Goal: Entertainment & Leisure: Consume media (video, audio)

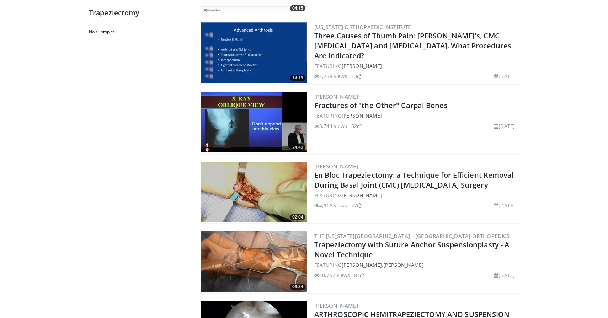
scroll to position [128, 0]
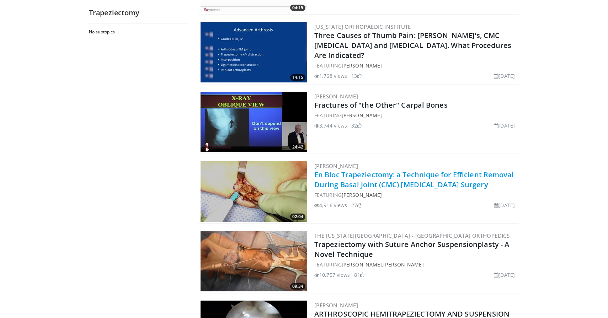
click at [331, 184] on link "En Bloc Trapeziectomy: a Technique for Efficient Removal During Basal Joint (CM…" at bounding box center [414, 180] width 200 height 20
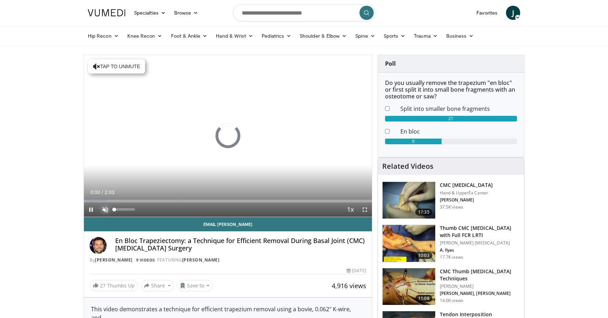
click at [105, 207] on span "Video Player" at bounding box center [105, 210] width 14 height 14
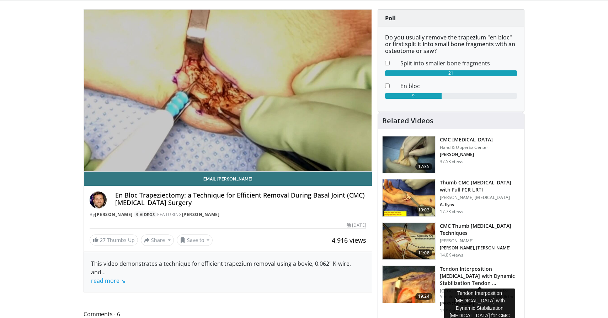
scroll to position [66, 0]
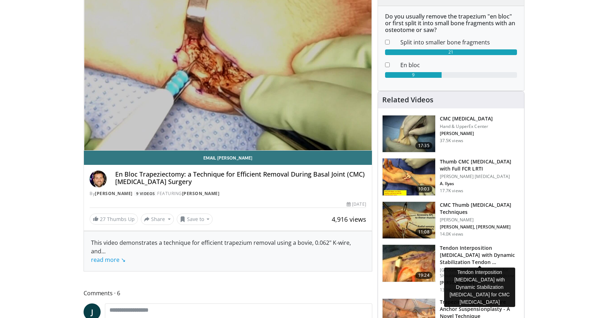
click at [459, 258] on h3 "Tendon Interposition Arthroplasty with Dynamic Stabilization Tendon …" at bounding box center [480, 255] width 80 height 21
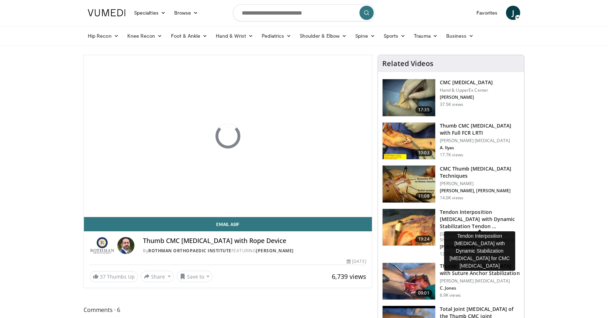
click at [472, 224] on h3 "Tendon Interposition [MEDICAL_DATA] with Dynamic Stabilization Tendon …" at bounding box center [480, 219] width 80 height 21
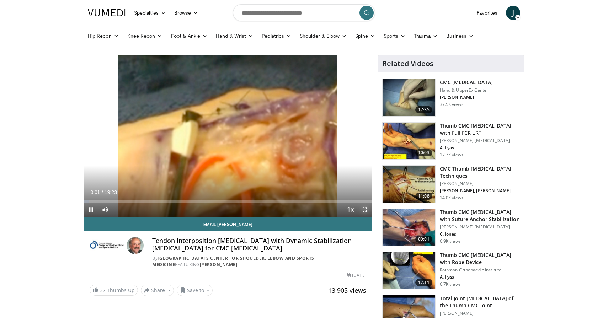
click at [365, 209] on span "Video Player" at bounding box center [365, 210] width 14 height 14
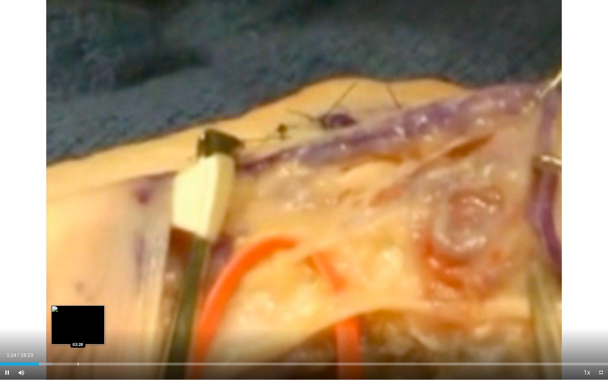
click at [78, 318] on video-js "**********" at bounding box center [304, 190] width 608 height 380
click at [76, 318] on div "Loaded : 8.61% 01:15 02:26" at bounding box center [304, 362] width 608 height 7
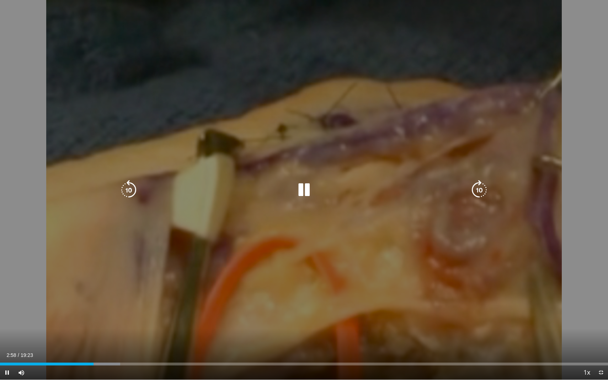
click at [281, 143] on div "10 seconds Tap to unmute" at bounding box center [304, 190] width 608 height 380
click at [305, 195] on icon "Video Player" at bounding box center [304, 190] width 20 height 20
click at [305, 192] on icon "Video Player" at bounding box center [304, 190] width 20 height 20
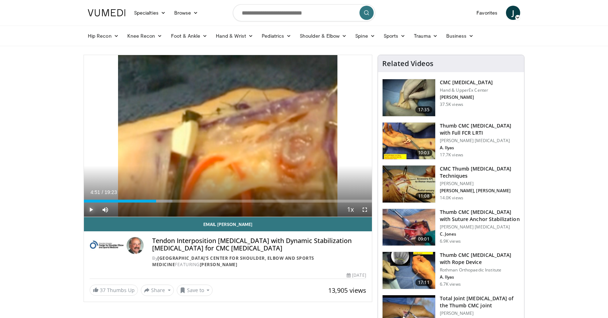
click at [90, 208] on span "Video Player" at bounding box center [91, 210] width 14 height 14
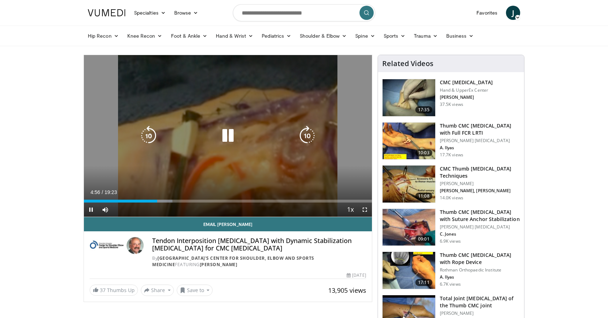
click at [304, 139] on icon "Video Player" at bounding box center [307, 136] width 20 height 20
click at [303, 140] on icon "Video Player" at bounding box center [307, 136] width 20 height 20
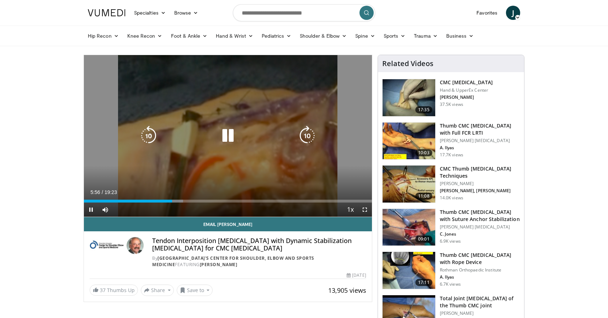
click at [307, 135] on icon "Video Player" at bounding box center [307, 136] width 20 height 20
click at [234, 142] on icon "Video Player" at bounding box center [228, 136] width 20 height 20
click at [228, 132] on icon "Video Player" at bounding box center [228, 136] width 20 height 20
click at [304, 138] on icon "Video Player" at bounding box center [307, 136] width 20 height 20
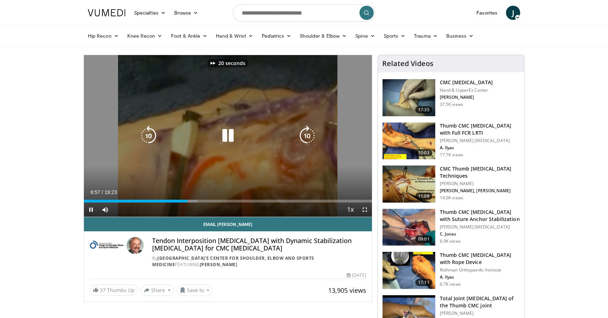
click at [304, 138] on icon "Video Player" at bounding box center [307, 136] width 20 height 20
click at [305, 137] on icon "Video Player" at bounding box center [307, 136] width 20 height 20
click at [306, 134] on icon "Video Player" at bounding box center [307, 136] width 20 height 20
click at [224, 131] on icon "Video Player" at bounding box center [228, 136] width 20 height 20
click at [226, 141] on icon "Video Player" at bounding box center [228, 136] width 20 height 20
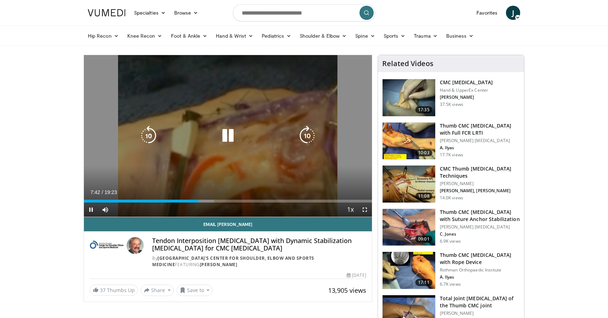
click at [310, 137] on icon "Video Player" at bounding box center [307, 136] width 20 height 20
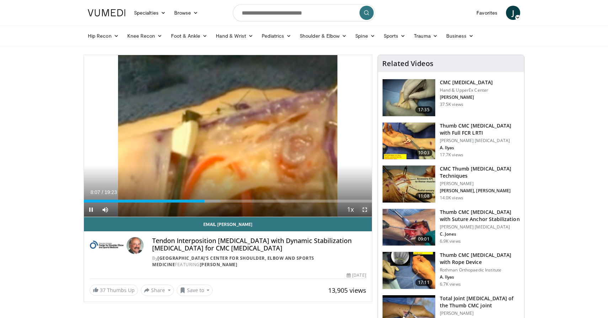
click at [362, 212] on span "Video Player" at bounding box center [365, 210] width 14 height 14
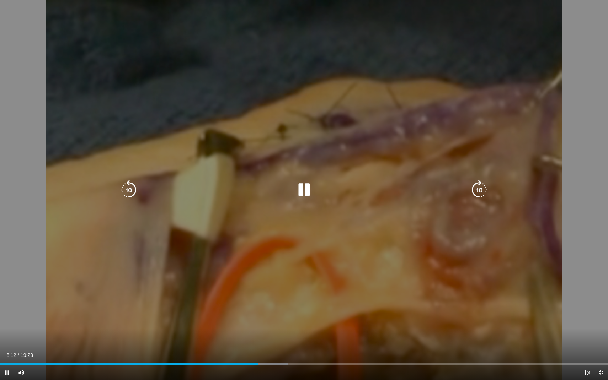
click at [478, 189] on icon "Video Player" at bounding box center [479, 190] width 20 height 20
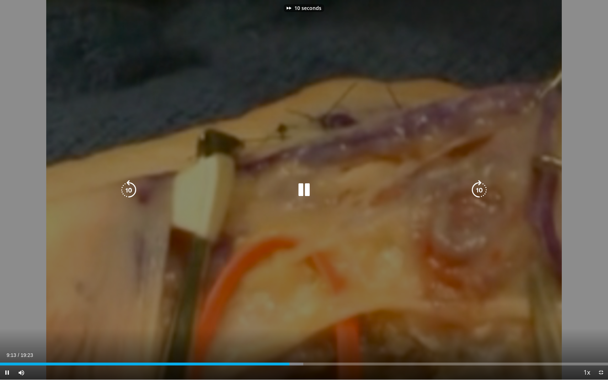
click at [478, 189] on icon "Video Player" at bounding box center [479, 190] width 20 height 20
click at [583, 271] on div "20 seconds Tap to unmute" at bounding box center [304, 190] width 608 height 380
click at [515, 241] on div "20 seconds Tap to unmute" at bounding box center [304, 190] width 608 height 380
click at [388, 206] on div "20 seconds Tap to unmute" at bounding box center [304, 190] width 608 height 380
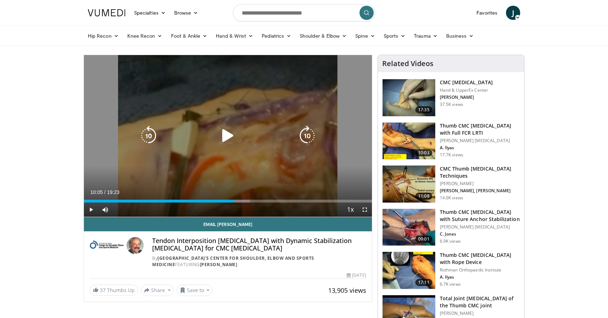
click at [247, 154] on div "20 seconds Tap to unmute" at bounding box center [228, 136] width 288 height 162
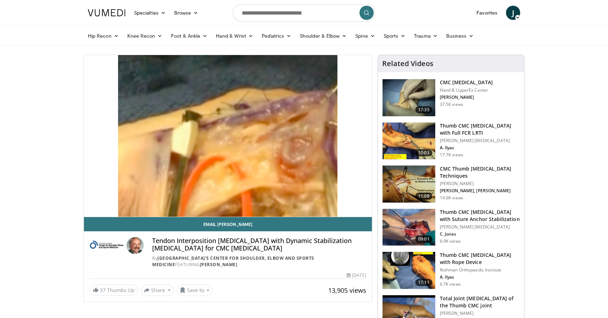
click at [365, 209] on div "20 seconds Tap to unmute" at bounding box center [228, 136] width 288 height 162
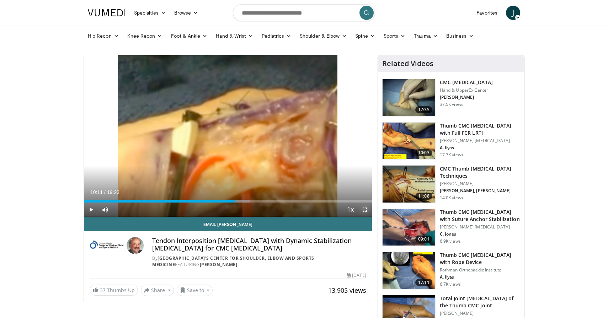
click at [366, 212] on span "Video Player" at bounding box center [365, 210] width 14 height 14
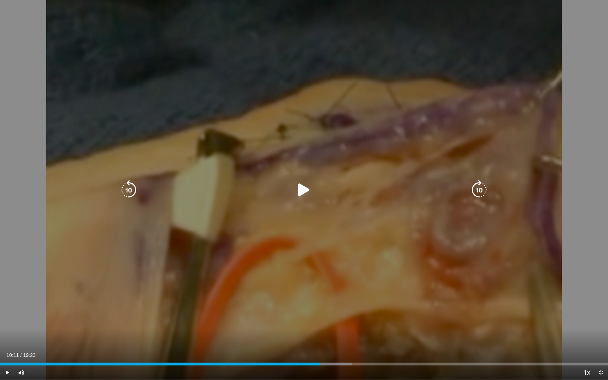
click at [298, 178] on div "20 seconds Tap to unmute" at bounding box center [304, 190] width 608 height 380
click at [303, 184] on icon "Video Player" at bounding box center [304, 190] width 20 height 20
